Goal: Task Accomplishment & Management: Complete application form

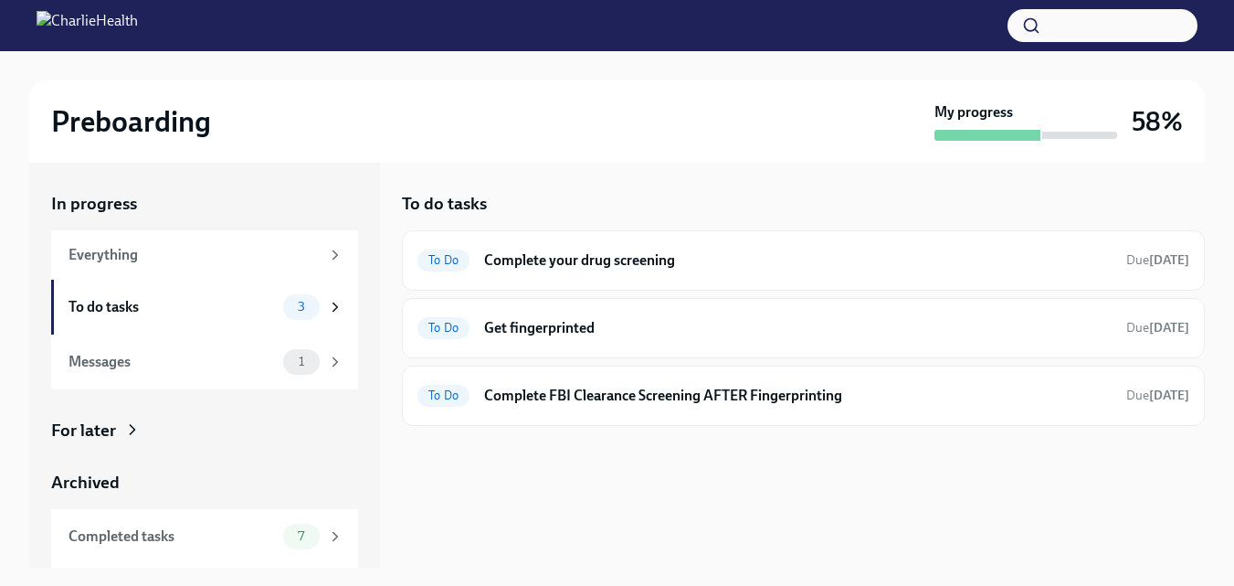
scroll to position [33, 0]
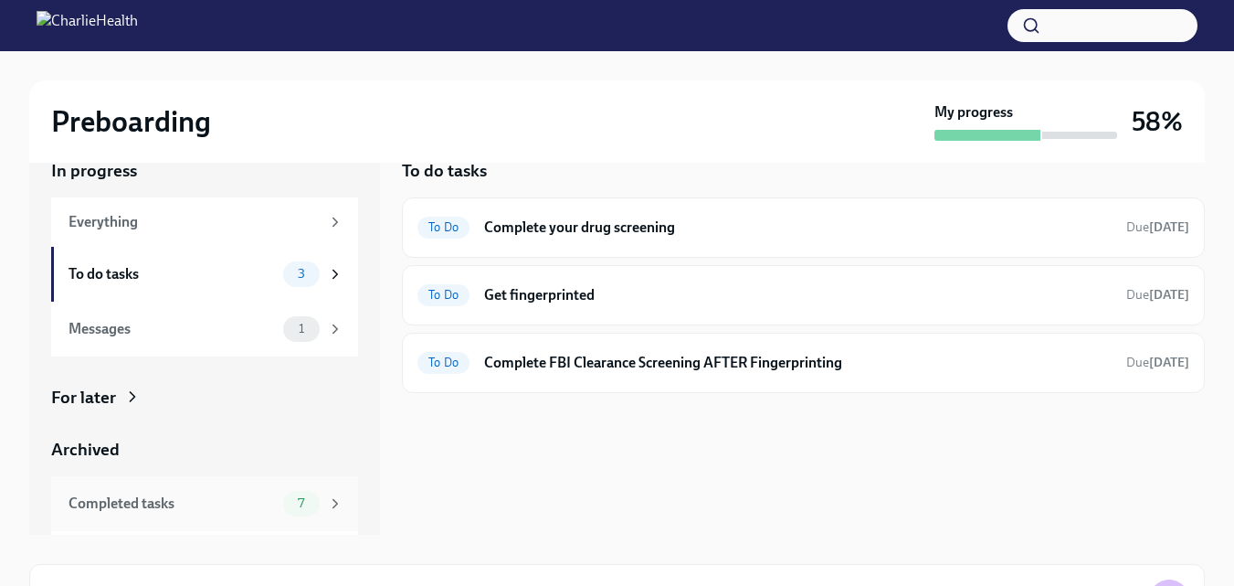
click at [216, 500] on div "Completed tasks" at bounding box center [172, 503] width 207 height 20
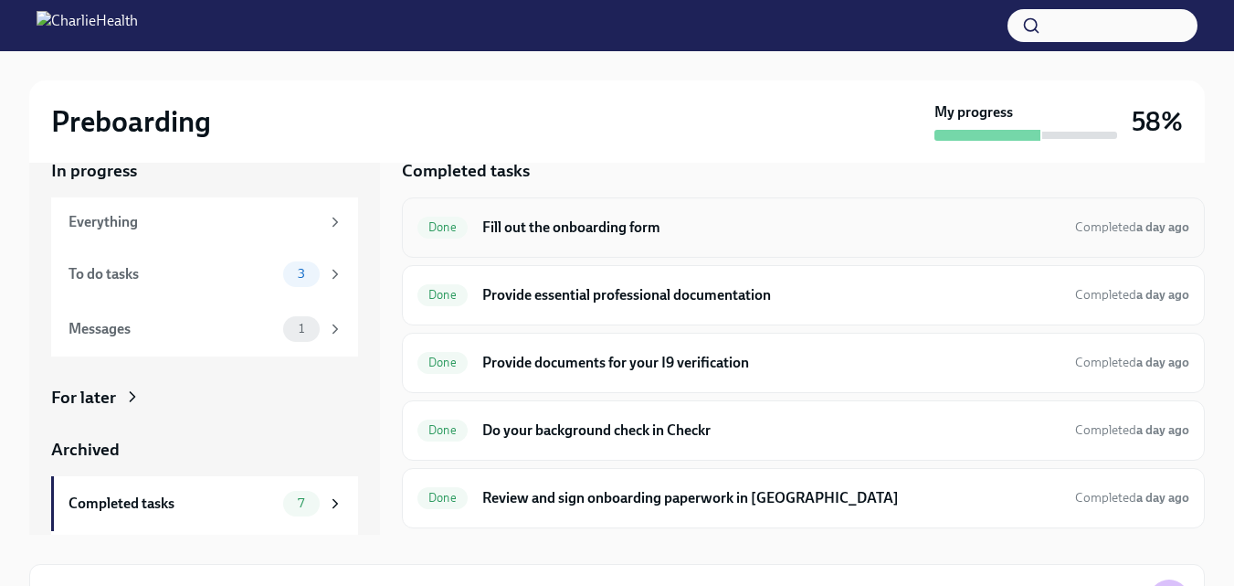
click at [619, 231] on h6 "Fill out the onboarding form" at bounding box center [771, 227] width 578 height 20
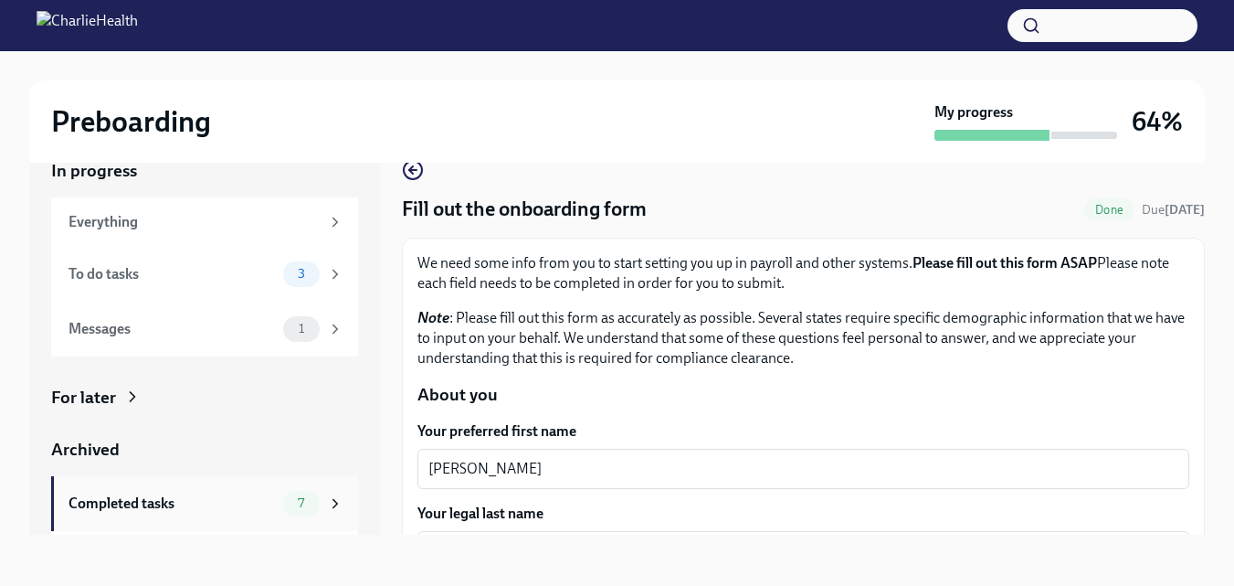
click at [217, 499] on div "Completed tasks" at bounding box center [172, 503] width 207 height 20
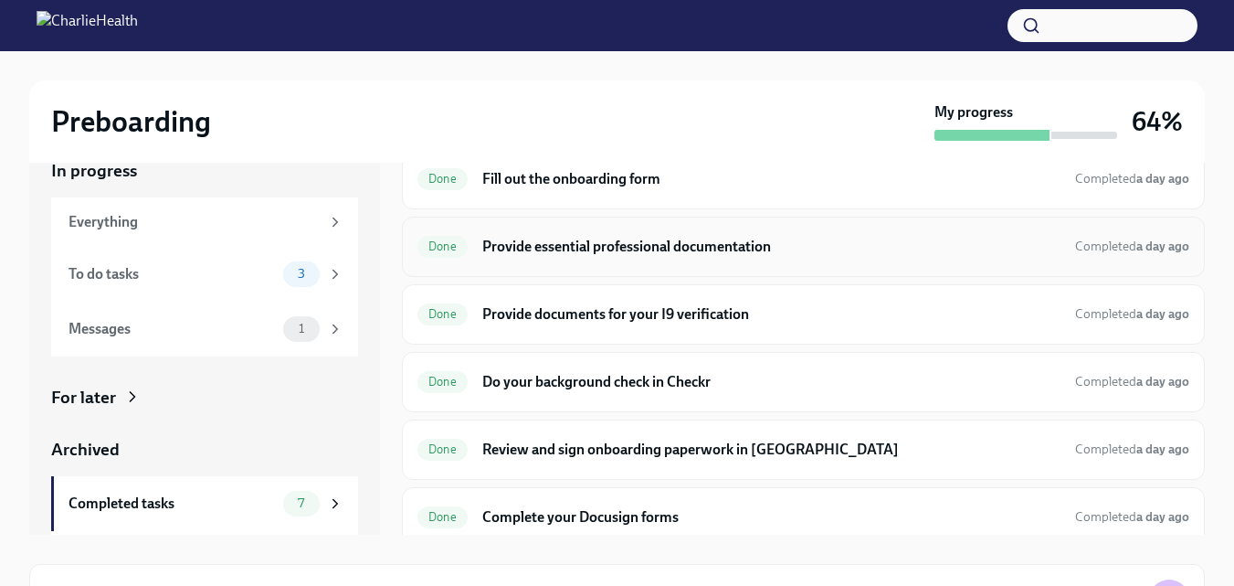
scroll to position [91, 0]
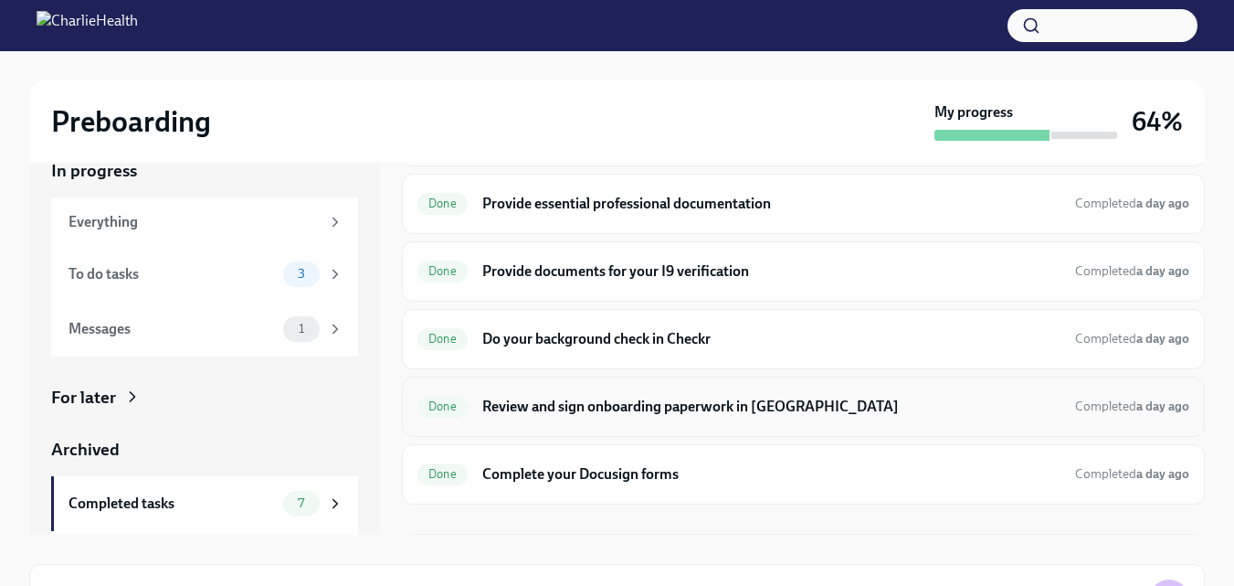
click at [651, 406] on h6 "Review and sign onboarding paperwork in [GEOGRAPHIC_DATA]" at bounding box center [771, 407] width 578 height 20
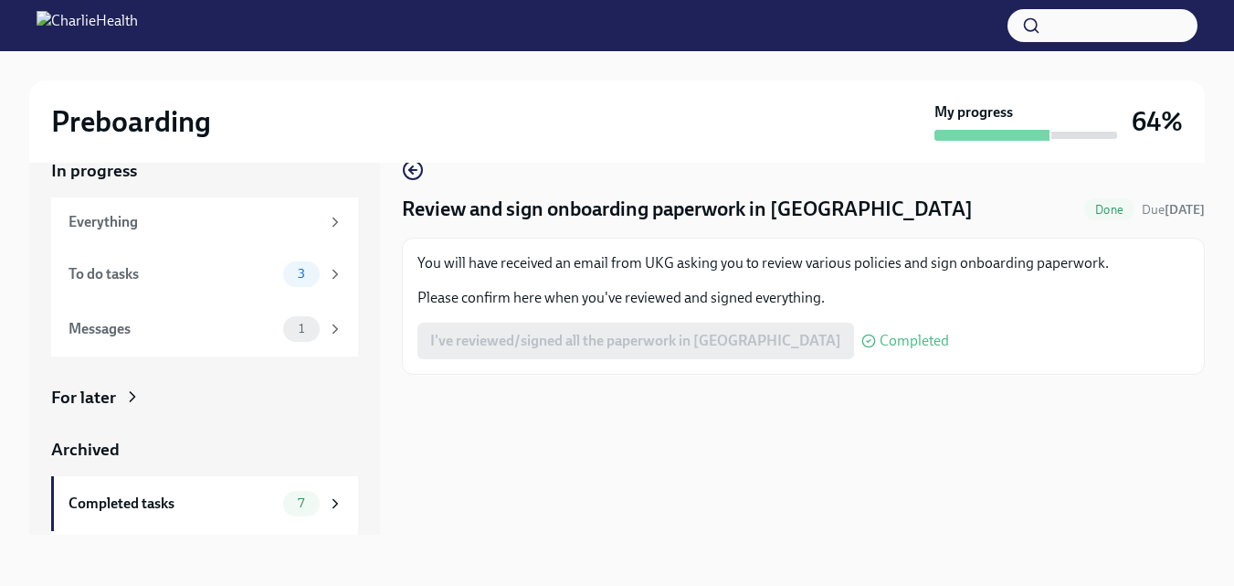
click at [595, 336] on div "I've reviewed/signed all the paperwork in [GEOGRAPHIC_DATA] Completed" at bounding box center [684, 341] width 532 height 37
click at [416, 172] on icon "button" at bounding box center [413, 170] width 22 height 22
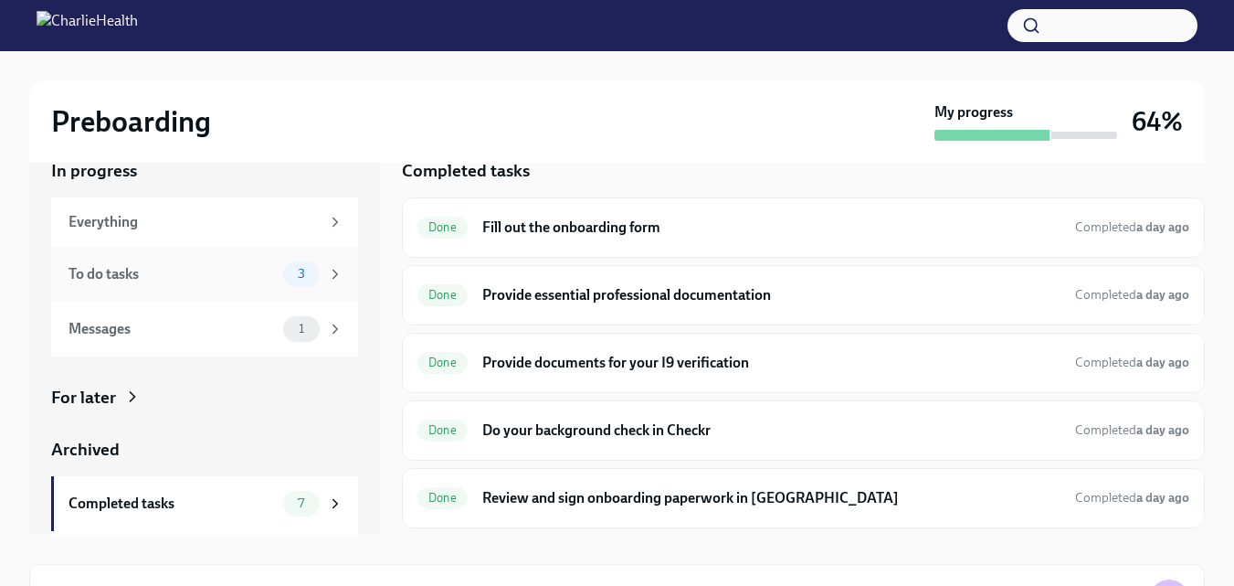
click at [175, 267] on div "To do tasks" at bounding box center [172, 274] width 207 height 20
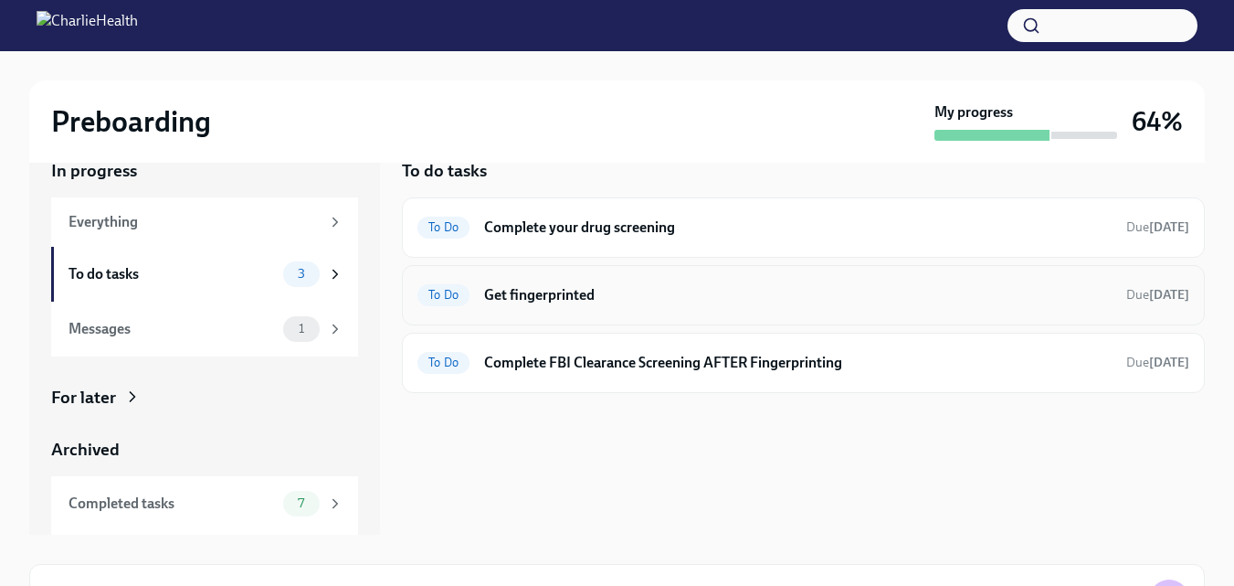
click at [655, 295] on h6 "Get fingerprinted" at bounding box center [798, 295] width 628 height 20
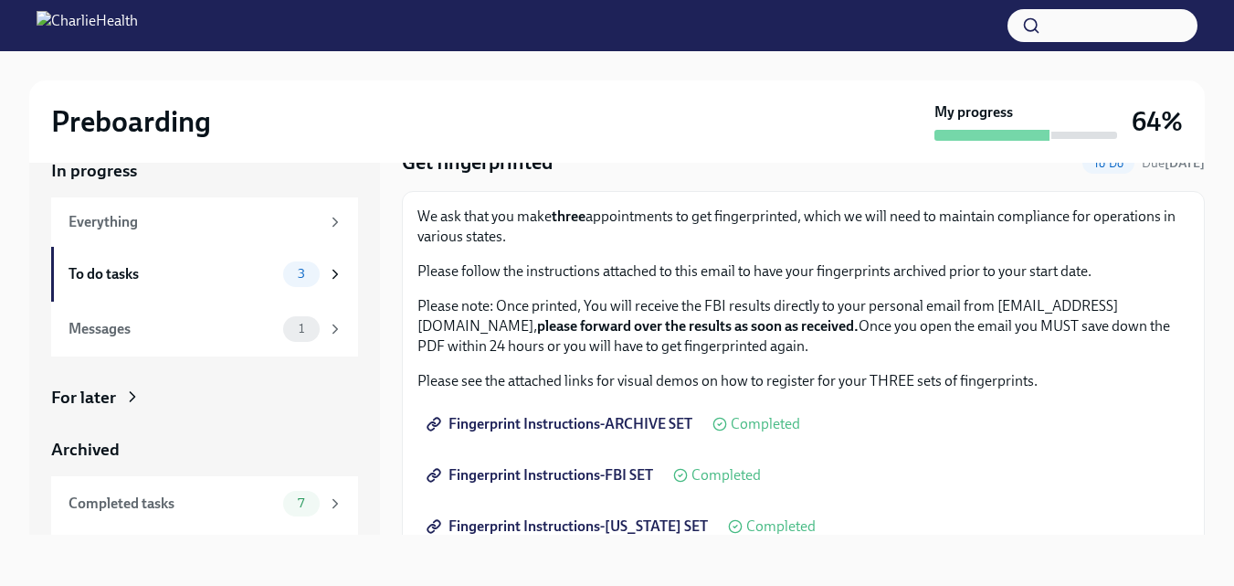
scroll to position [41, 0]
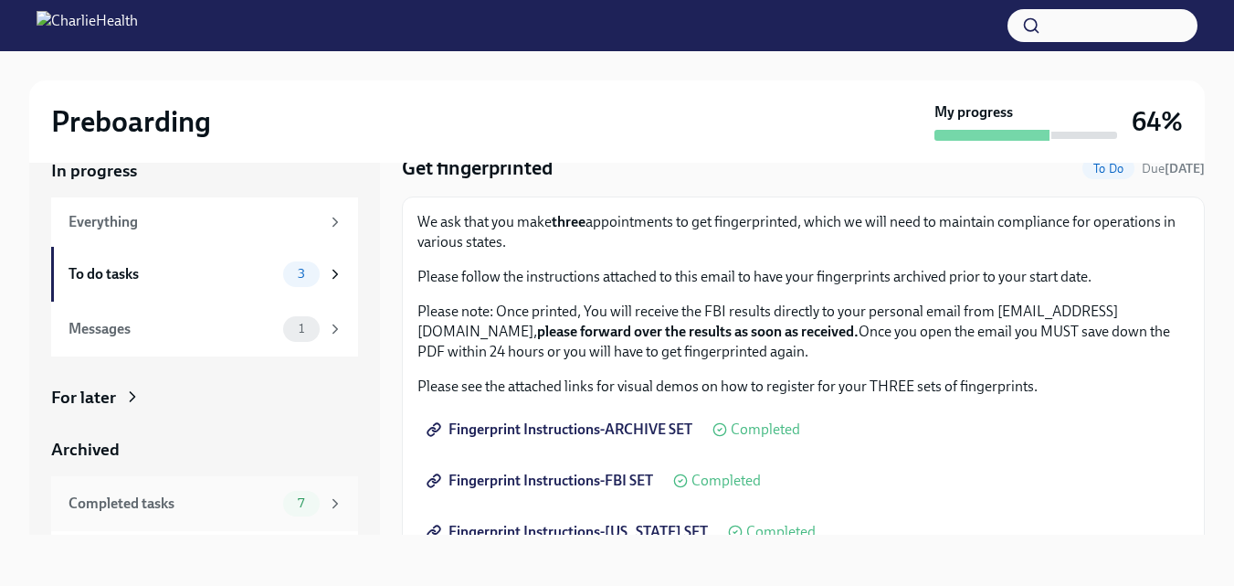
click at [166, 497] on div "Completed tasks" at bounding box center [172, 503] width 207 height 20
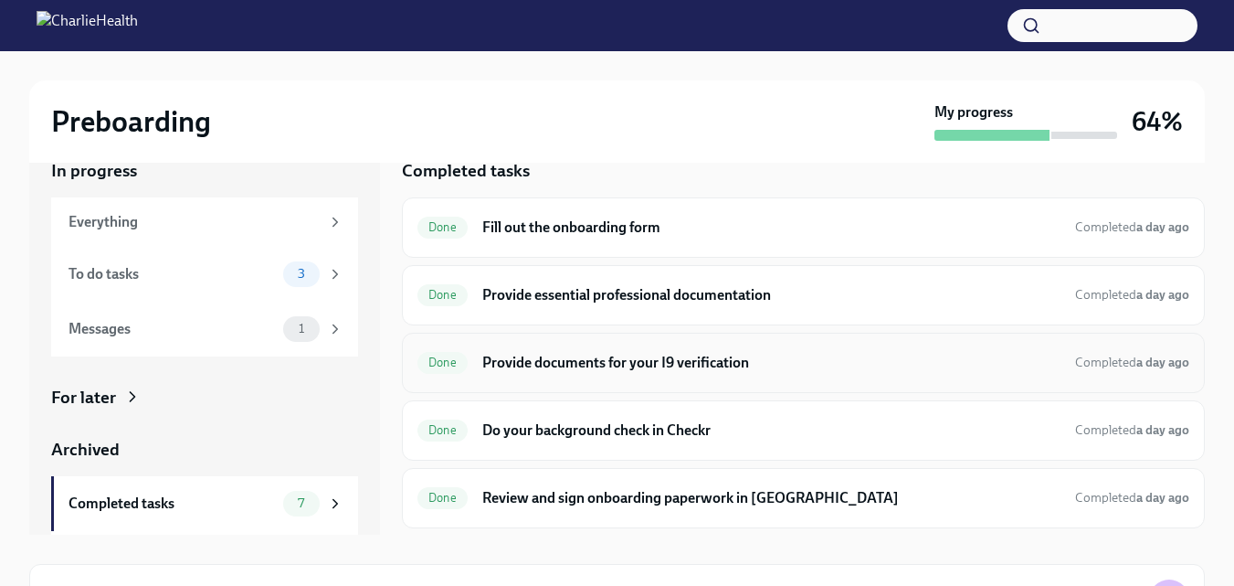
scroll to position [91, 0]
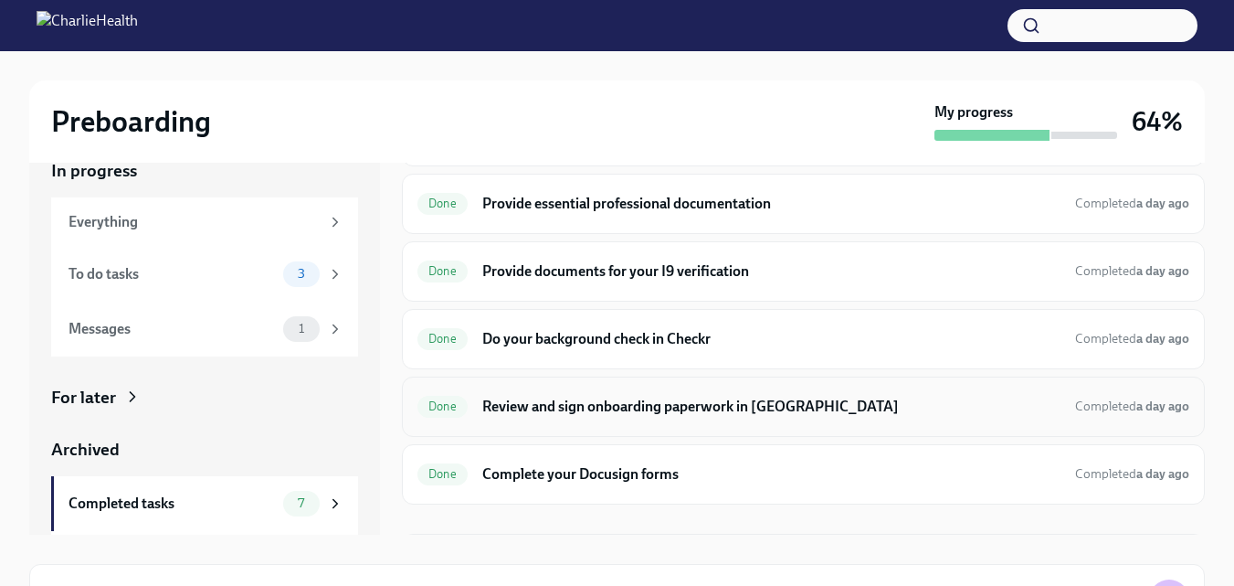
click at [743, 417] on div "Done Review and sign onboarding paperwork in [GEOGRAPHIC_DATA] Completed a day …" at bounding box center [804, 406] width 772 height 29
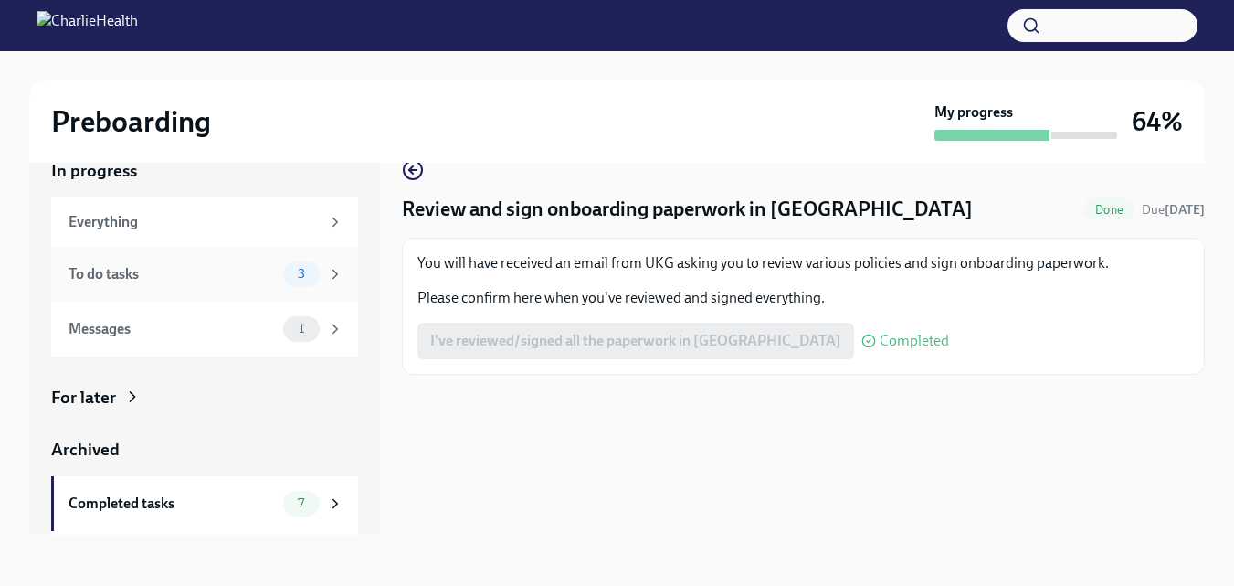
click at [217, 267] on div "To do tasks" at bounding box center [172, 274] width 207 height 20
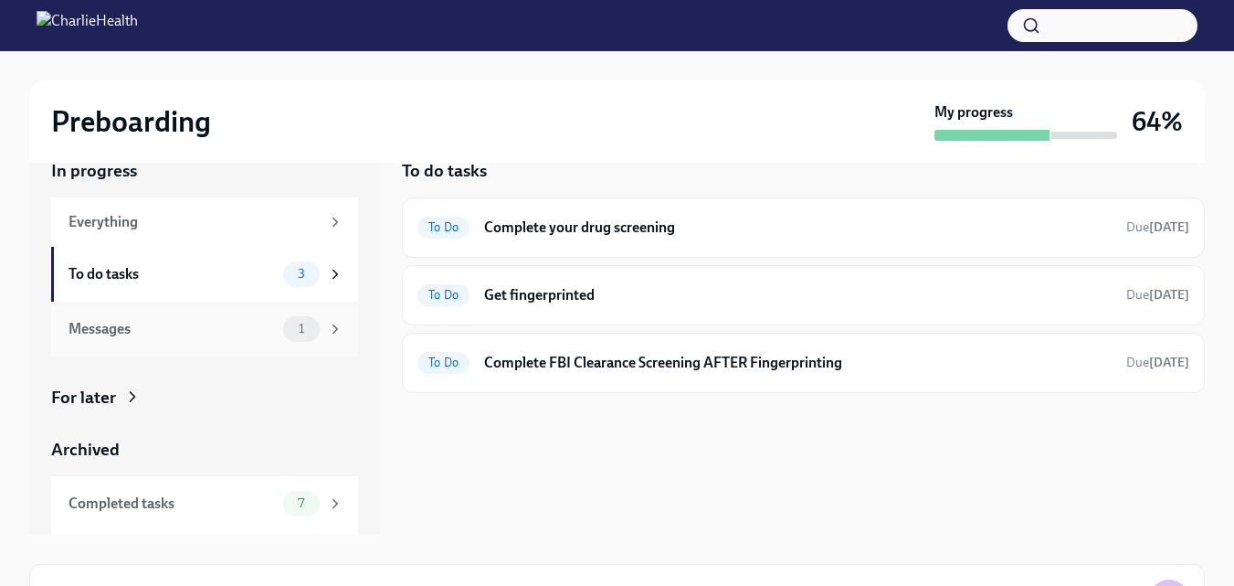
click at [216, 320] on div "Messages" at bounding box center [172, 329] width 207 height 20
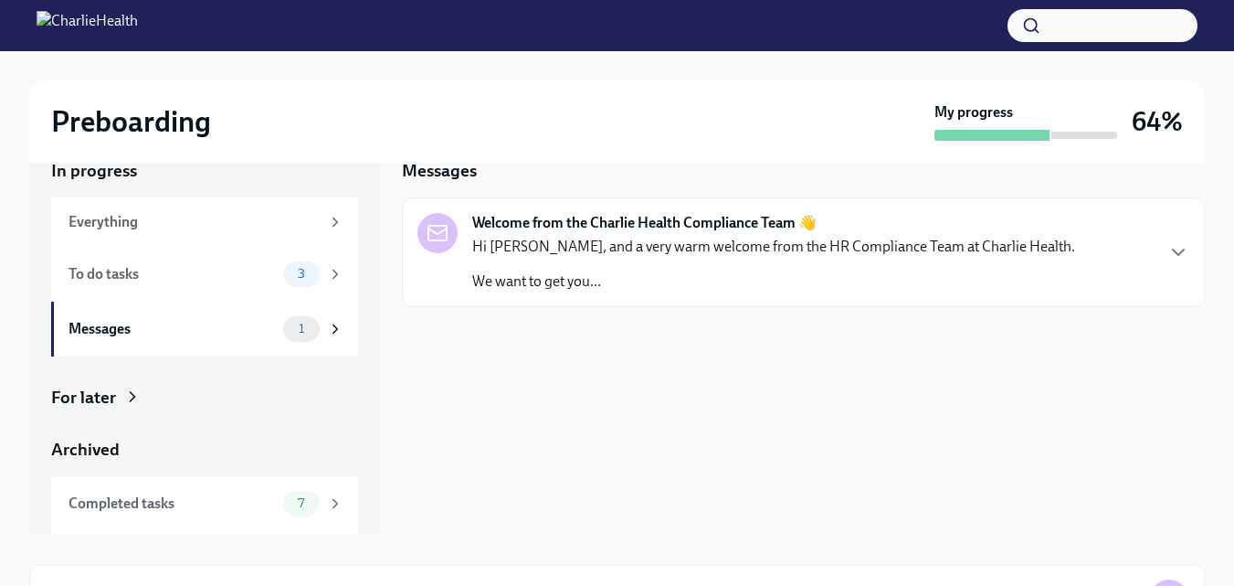
click at [611, 237] on p "Hi [PERSON_NAME], and a very warm welcome from the HR Compliance Team at Charli…" at bounding box center [773, 247] width 603 height 20
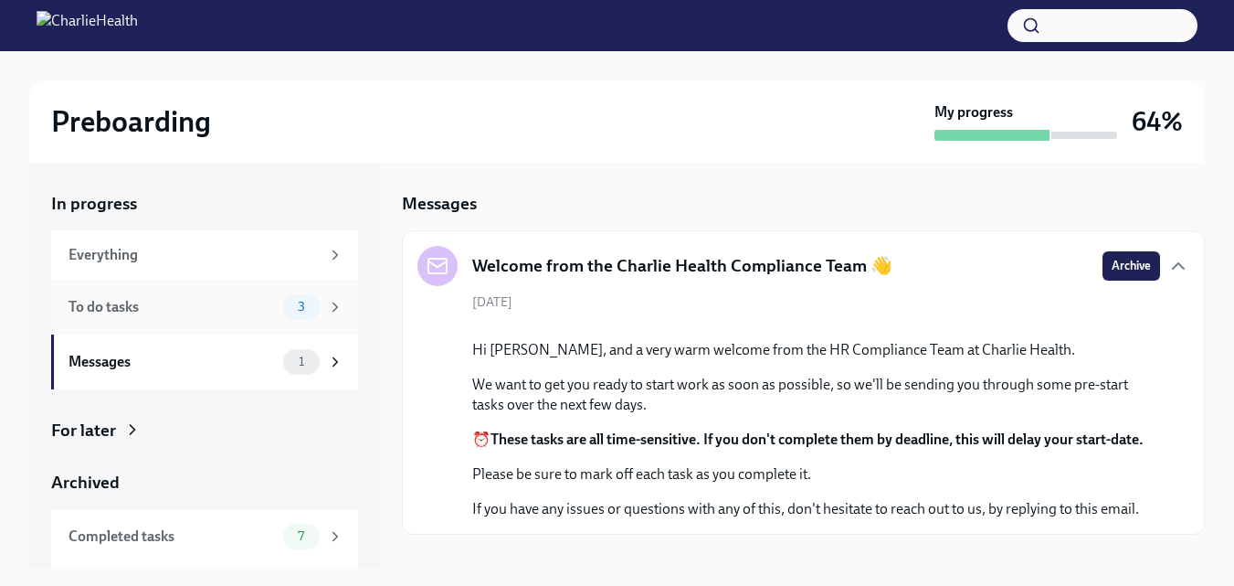
click at [194, 291] on div "To do tasks 3" at bounding box center [204, 307] width 307 height 55
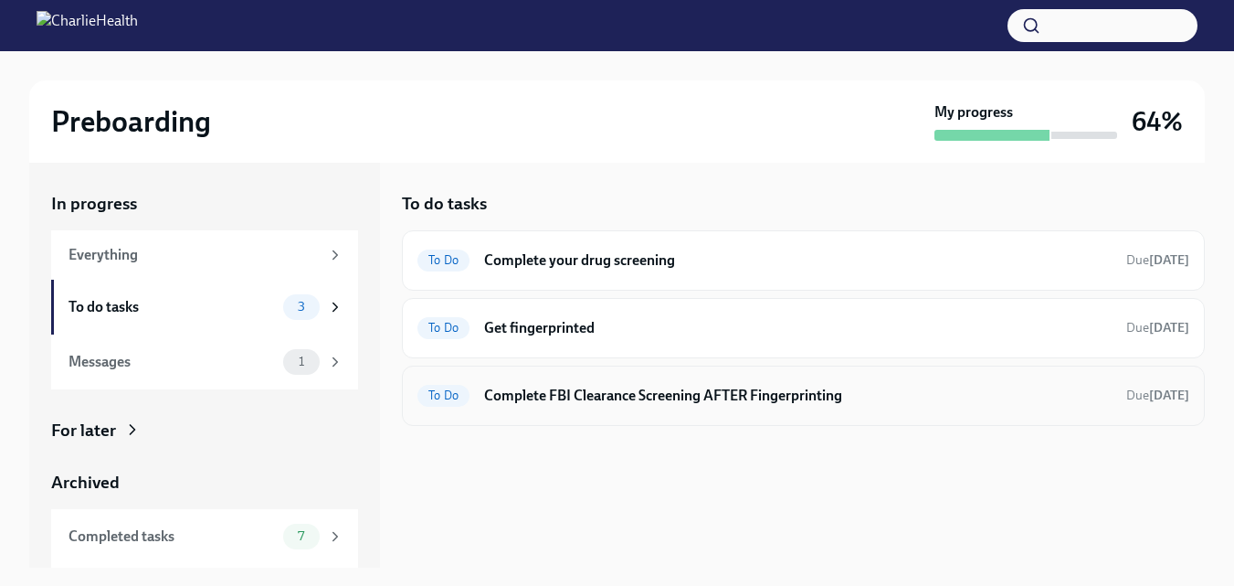
click at [653, 392] on h6 "Complete FBI Clearance Screening AFTER Fingerprinting" at bounding box center [798, 396] width 628 height 20
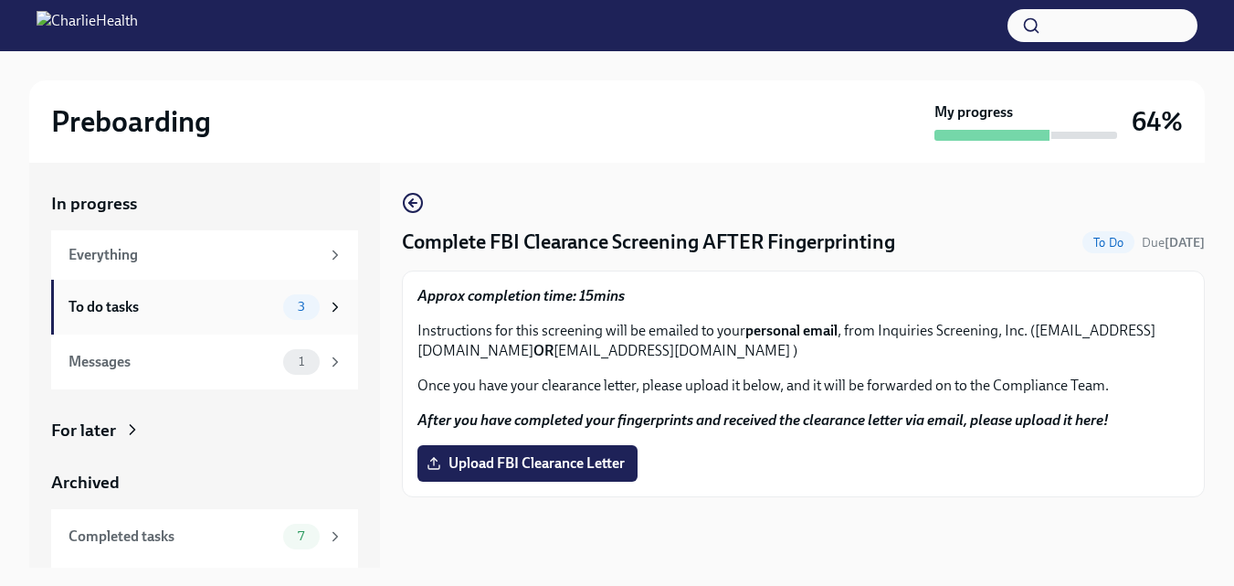
click at [162, 304] on div "To do tasks" at bounding box center [172, 307] width 207 height 20
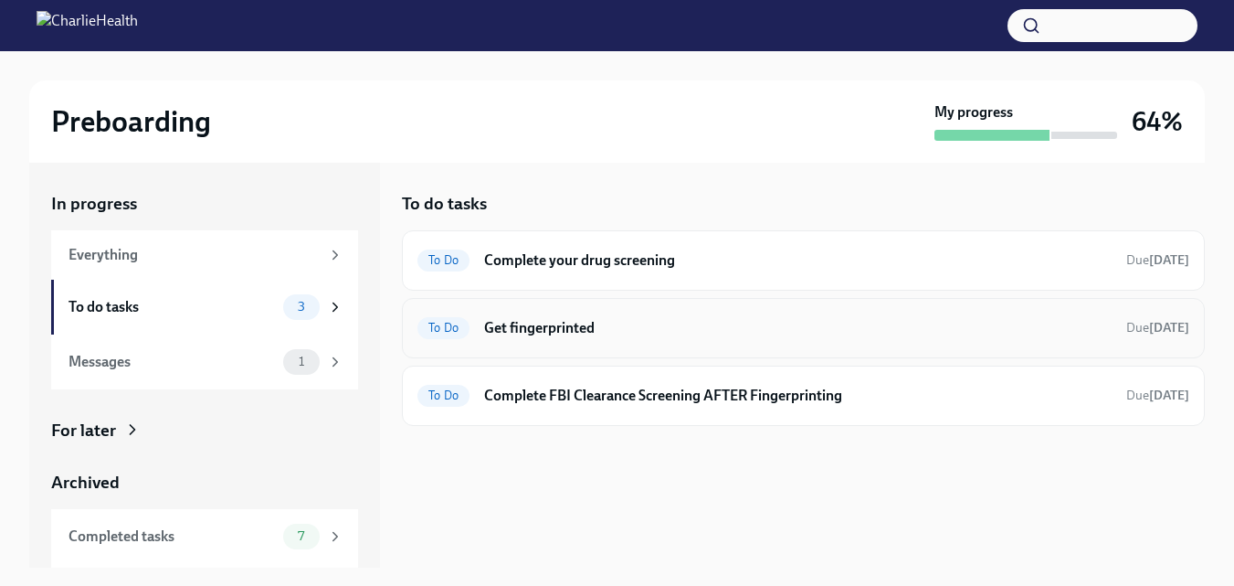
click at [534, 320] on h6 "Get fingerprinted" at bounding box center [798, 328] width 628 height 20
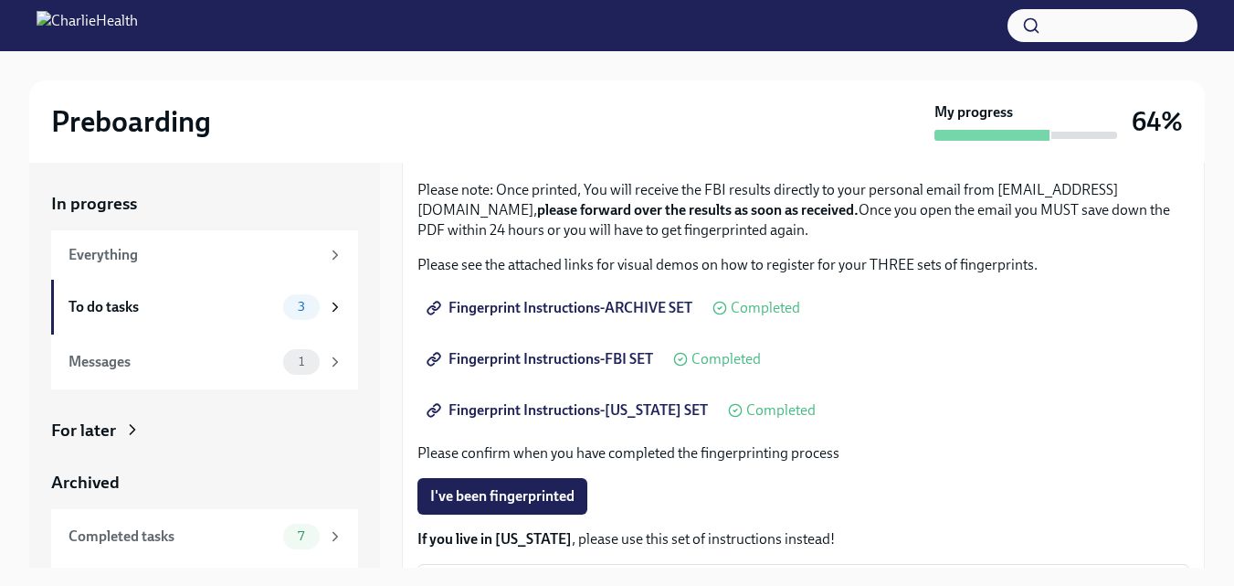
scroll to position [274, 0]
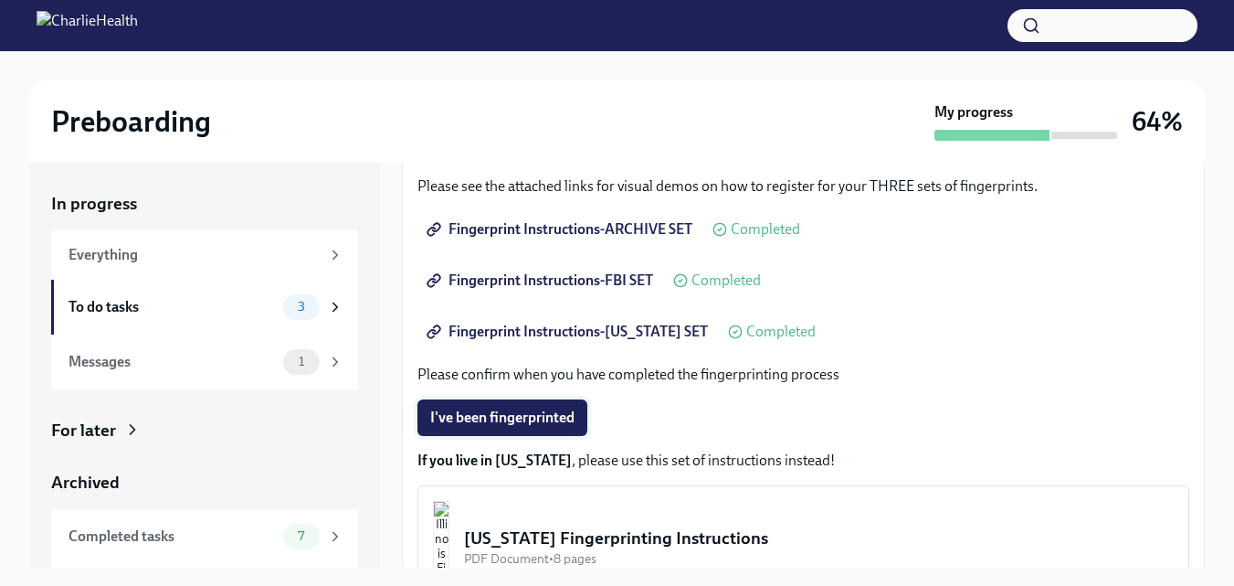
click at [539, 410] on span "I've been fingerprinted" at bounding box center [502, 417] width 144 height 18
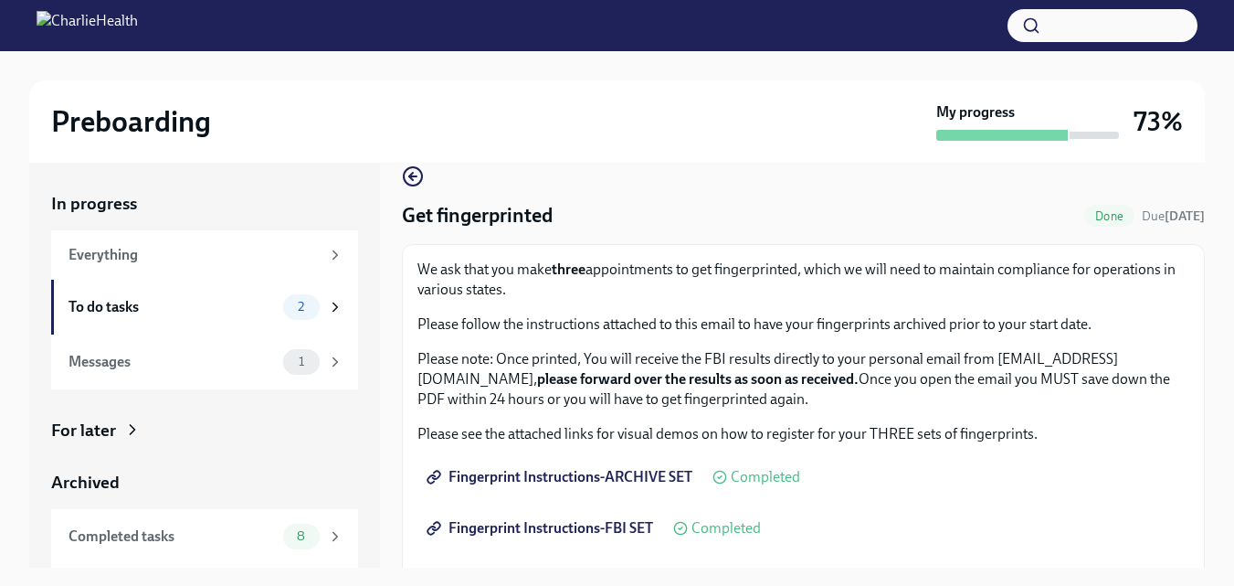
scroll to position [0, 0]
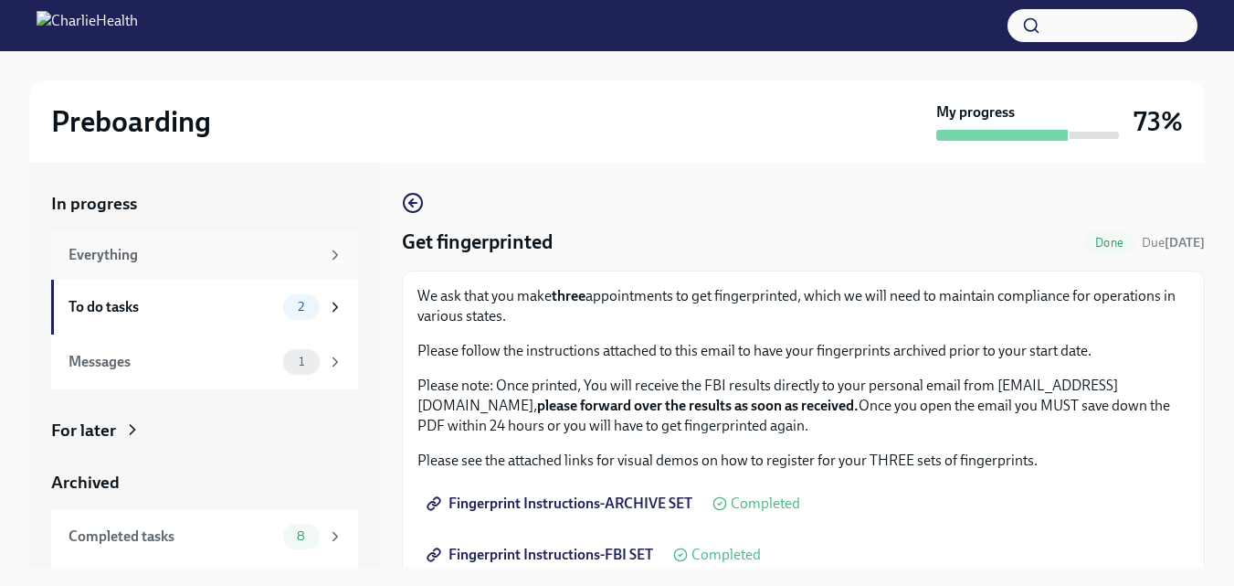
click at [196, 268] on div "Everything" at bounding box center [204, 254] width 307 height 49
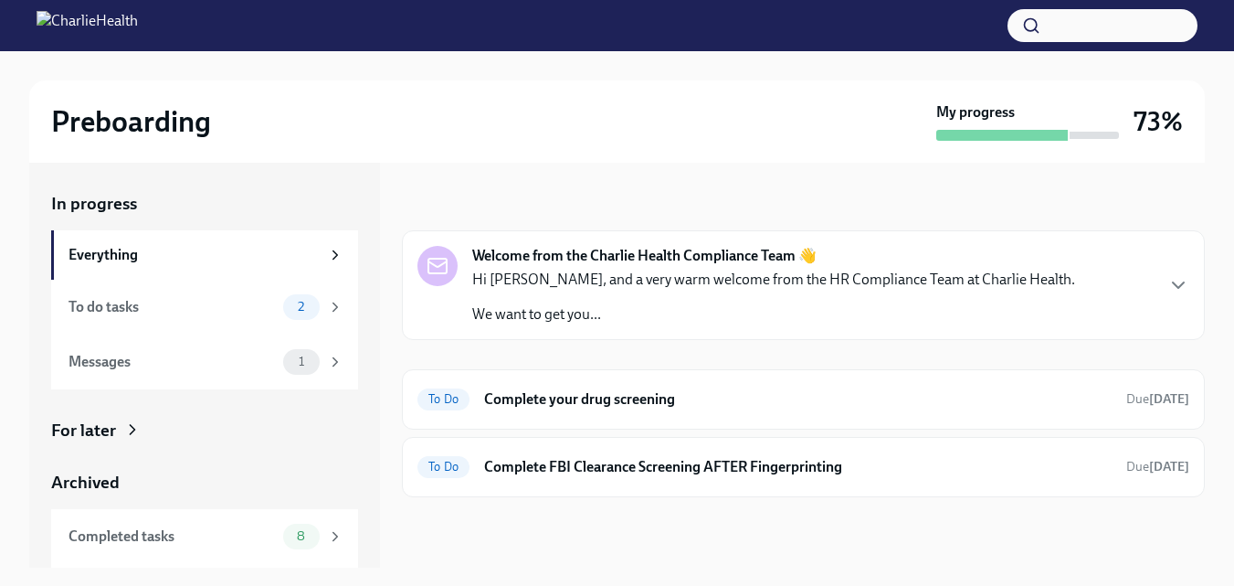
click at [643, 301] on div "Hi [PERSON_NAME], and a very warm welcome from the HR Compliance Team at Charli…" at bounding box center [773, 297] width 603 height 55
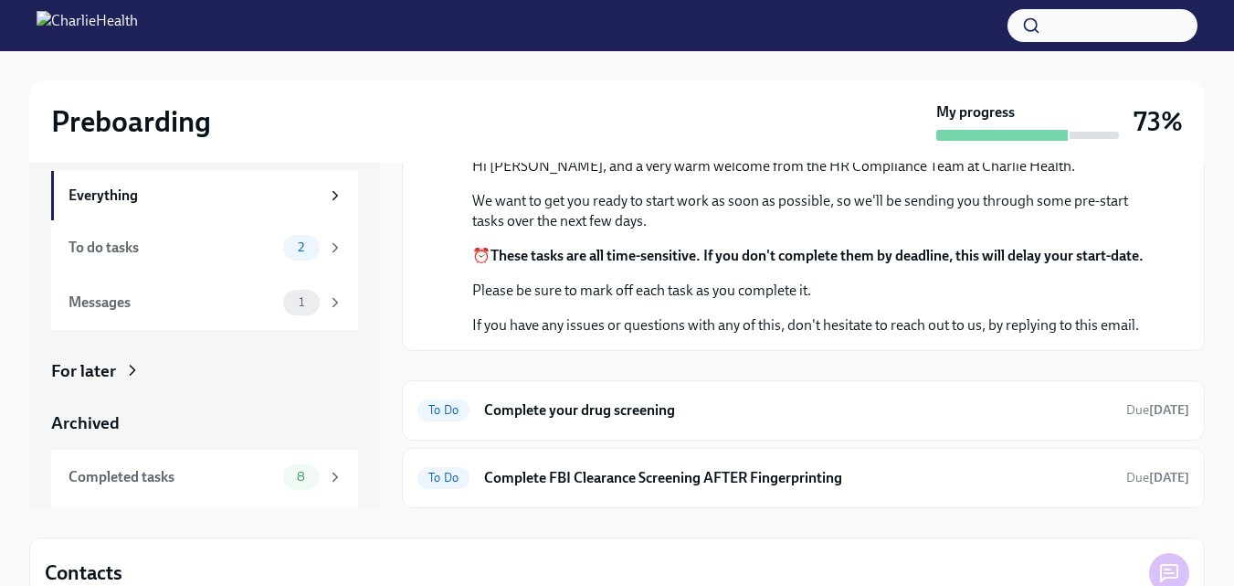
scroll to position [91, 0]
